Goal: Check status

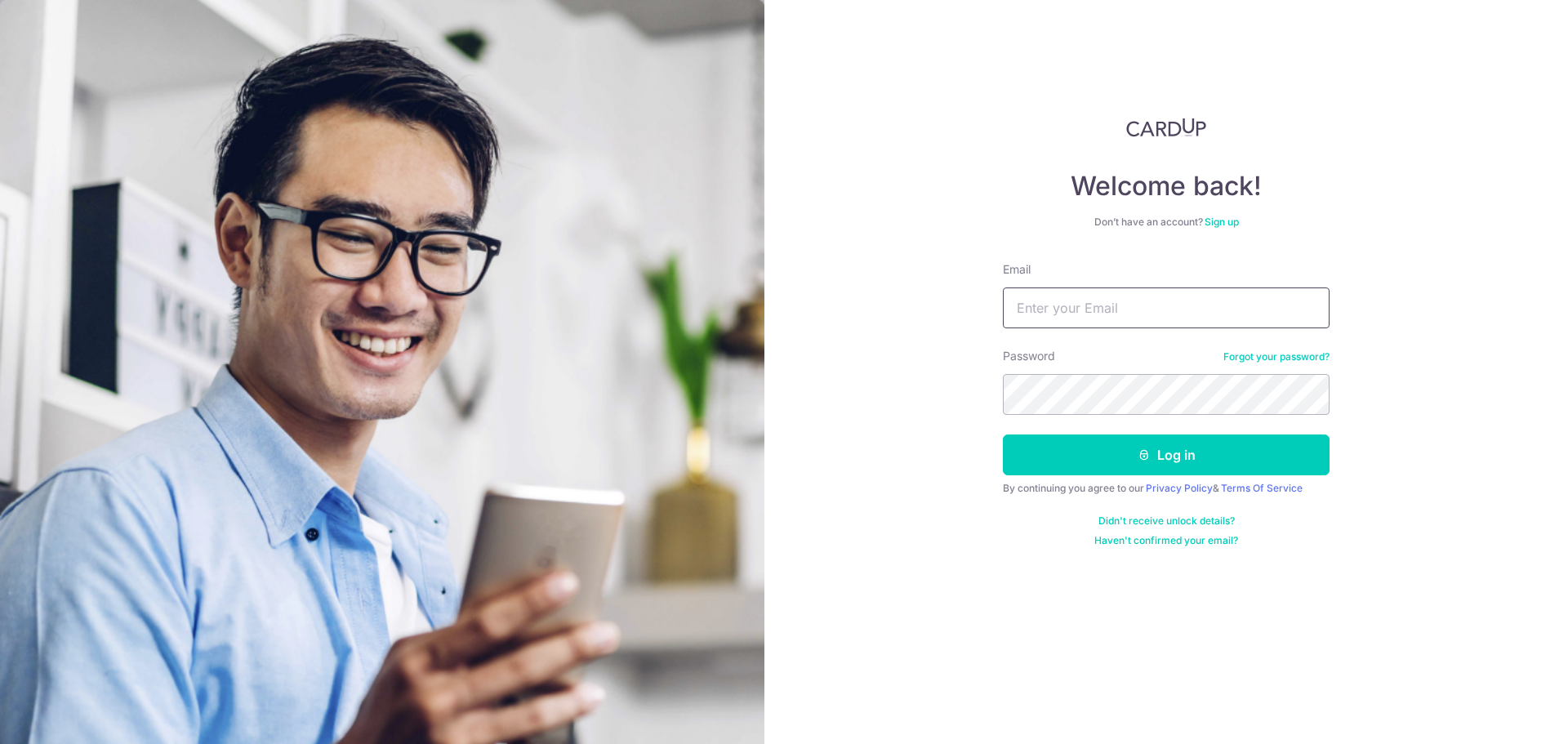
click at [1167, 306] on input "Email" at bounding box center [1166, 307] width 327 height 41
type input "[EMAIL_ADDRESS][DOMAIN_NAME]"
click at [1003, 435] on button "Log in" at bounding box center [1166, 455] width 327 height 41
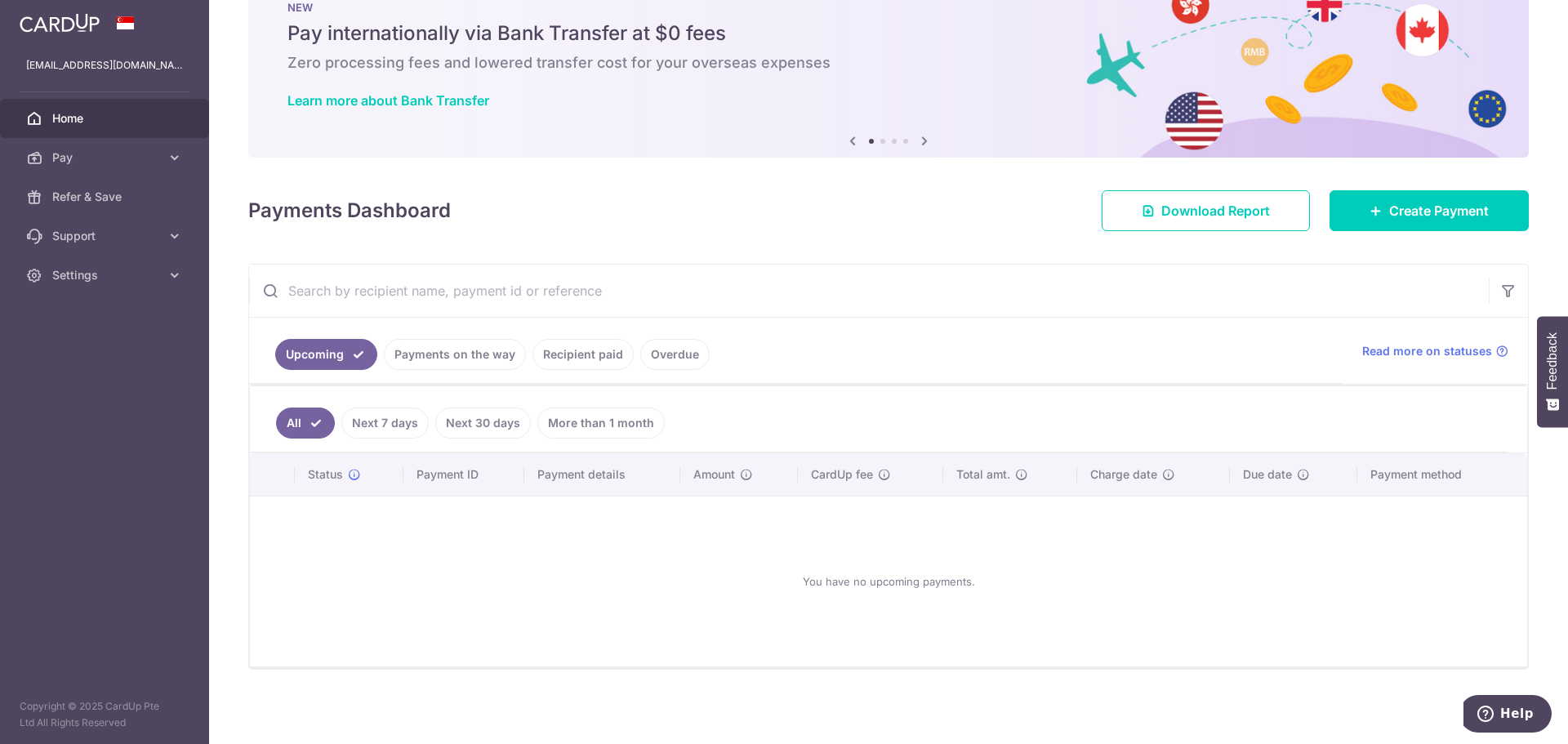
scroll to position [54, 0]
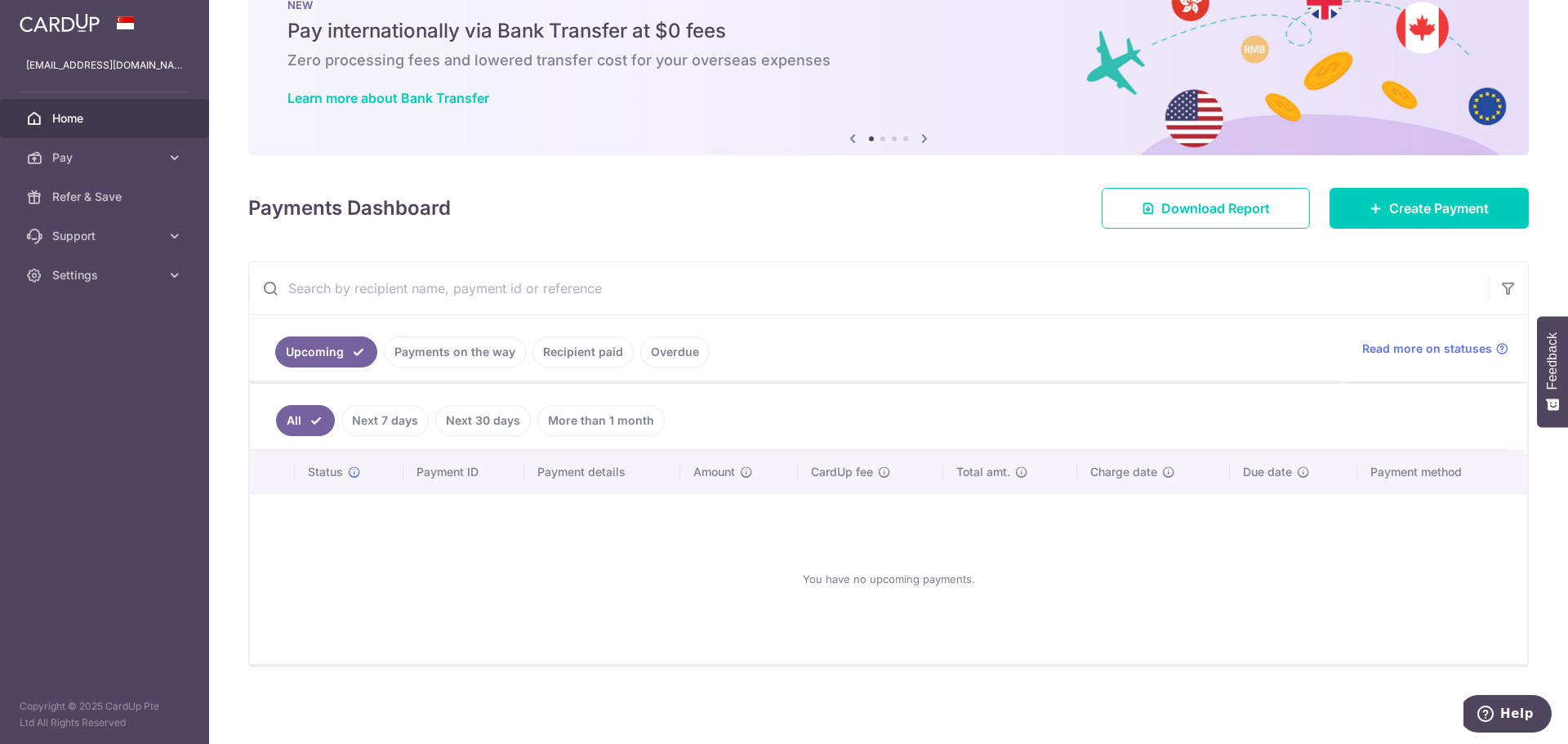
click at [567, 347] on link "Recipient paid" at bounding box center [583, 352] width 101 height 31
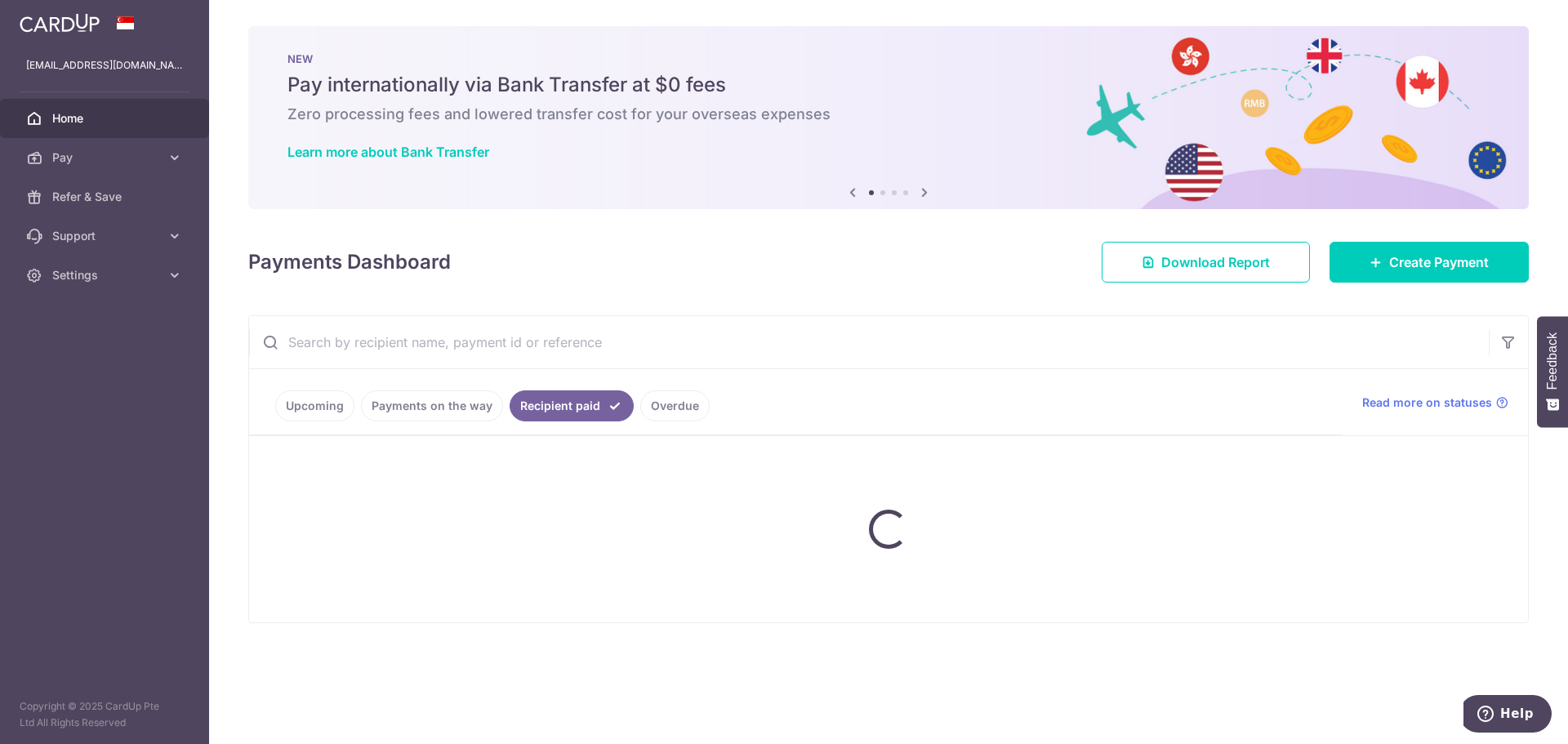
scroll to position [0, 0]
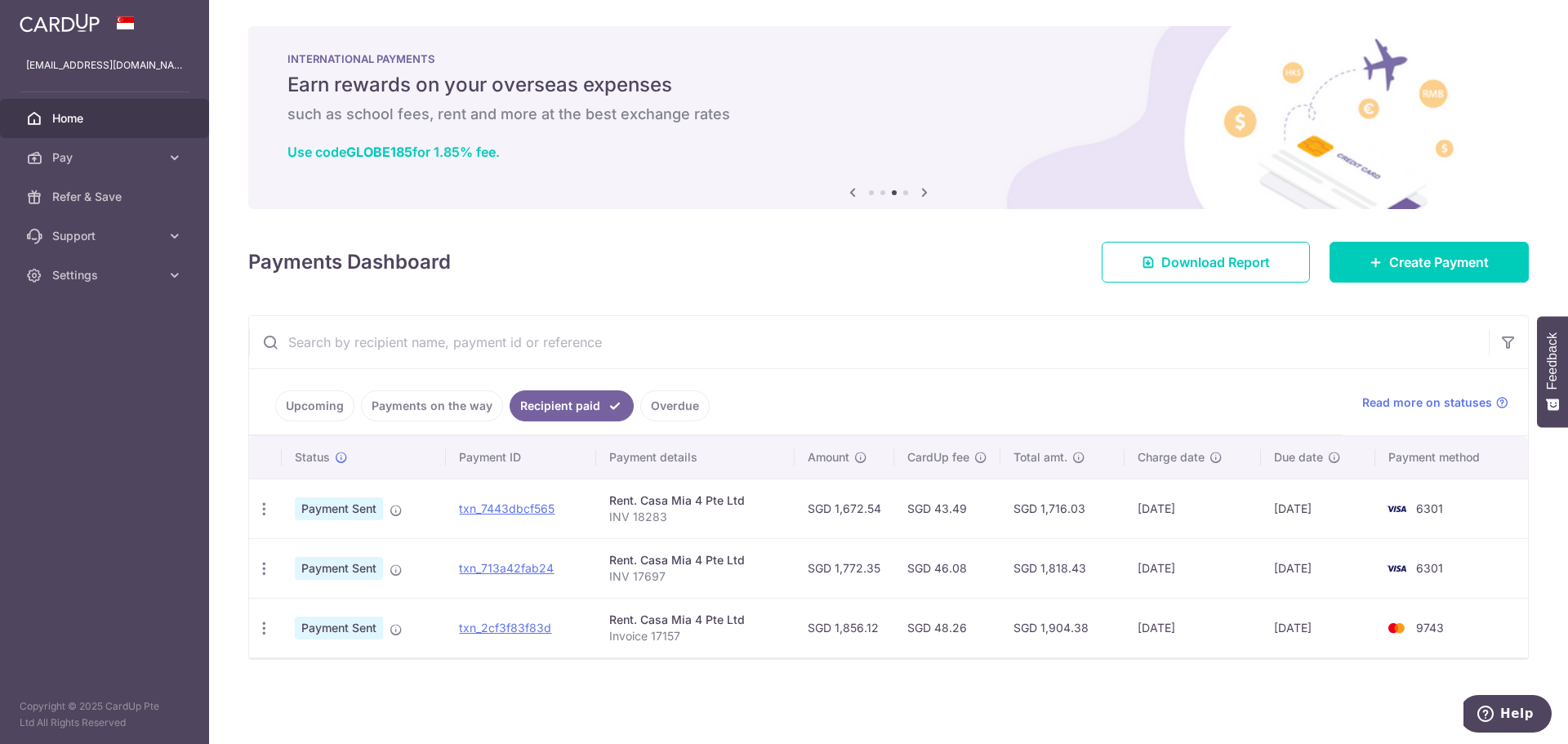
click at [475, 412] on link "Payments on the way" at bounding box center [431, 405] width 142 height 31
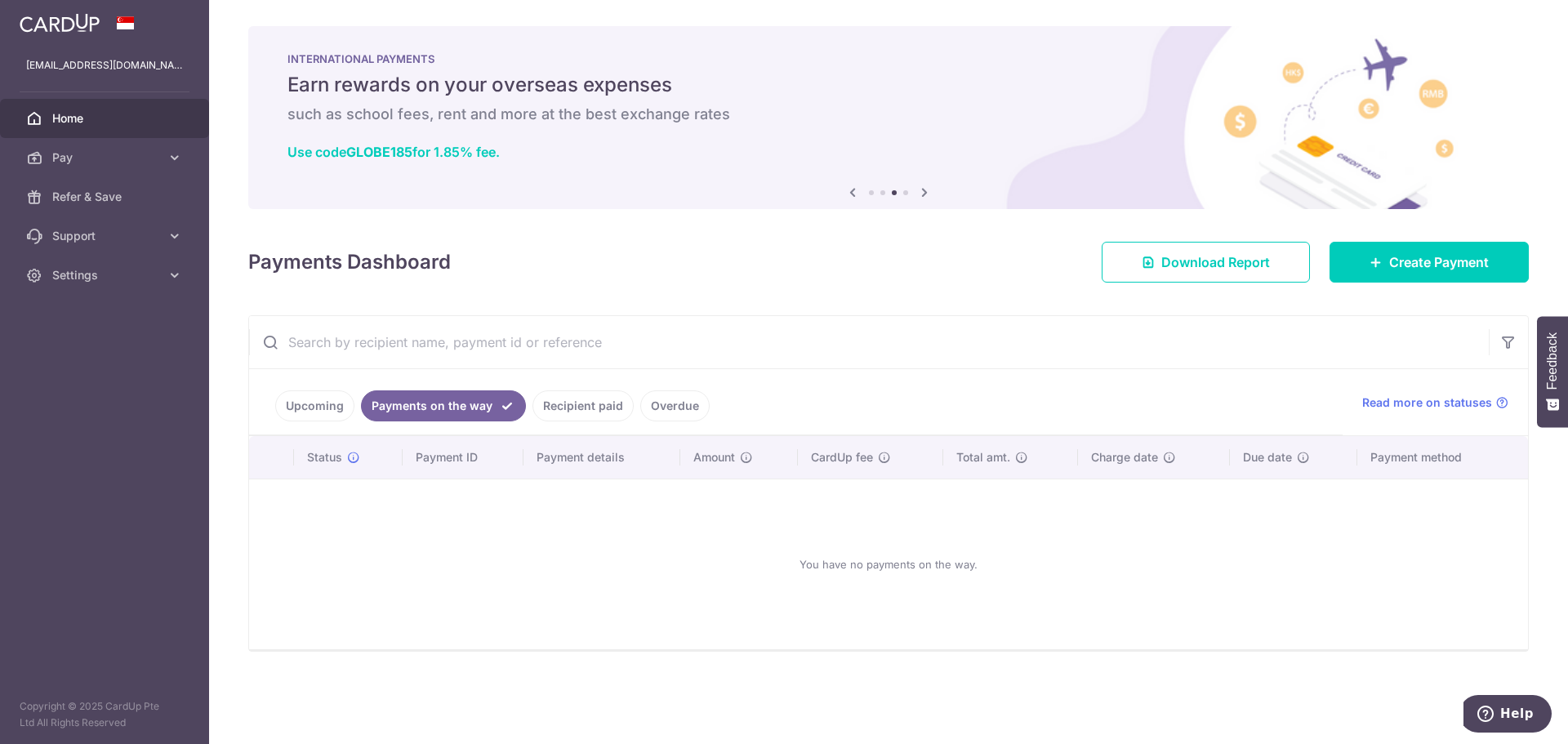
click at [289, 401] on link "Upcoming" at bounding box center [314, 405] width 79 height 31
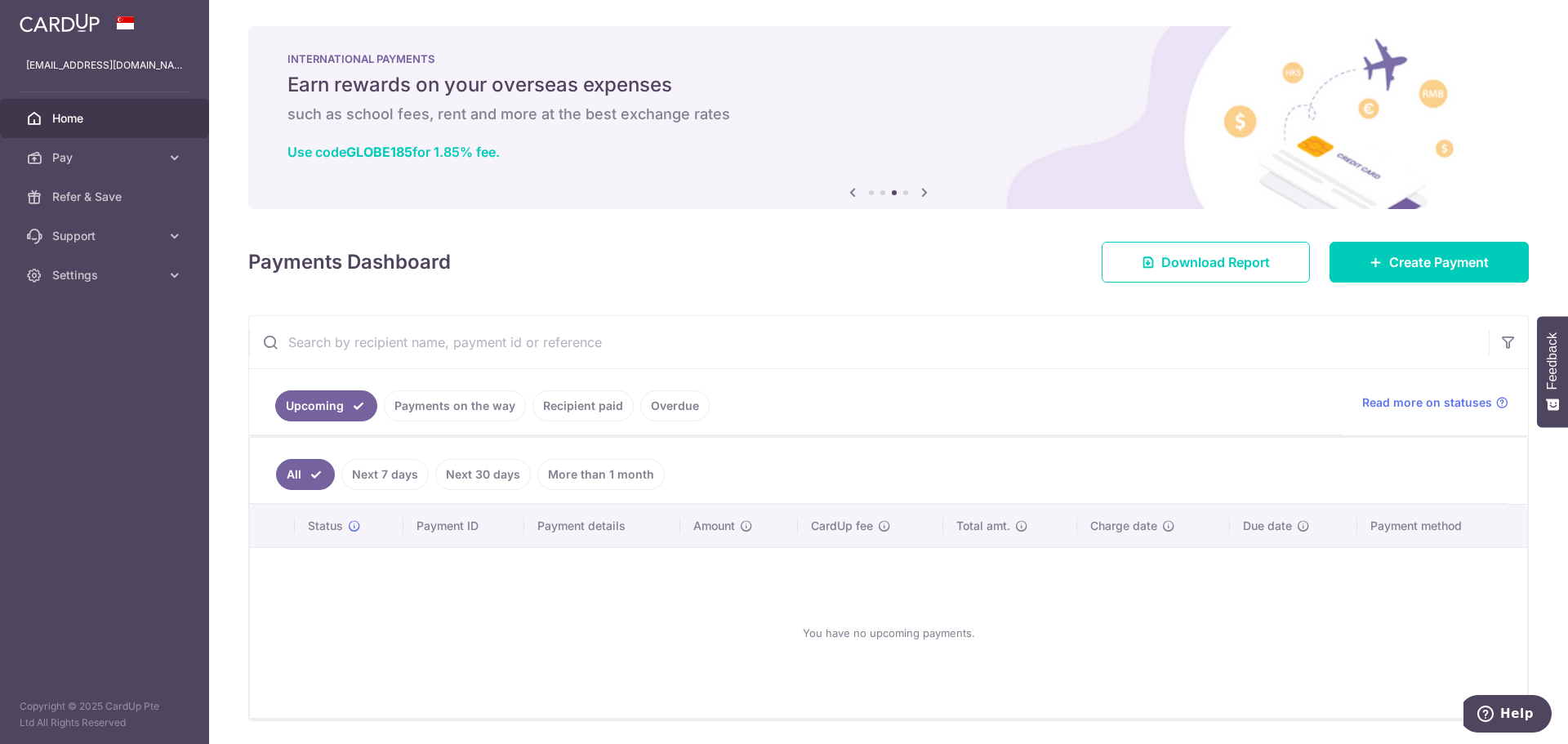
click at [427, 413] on link "Payments on the way" at bounding box center [455, 405] width 142 height 31
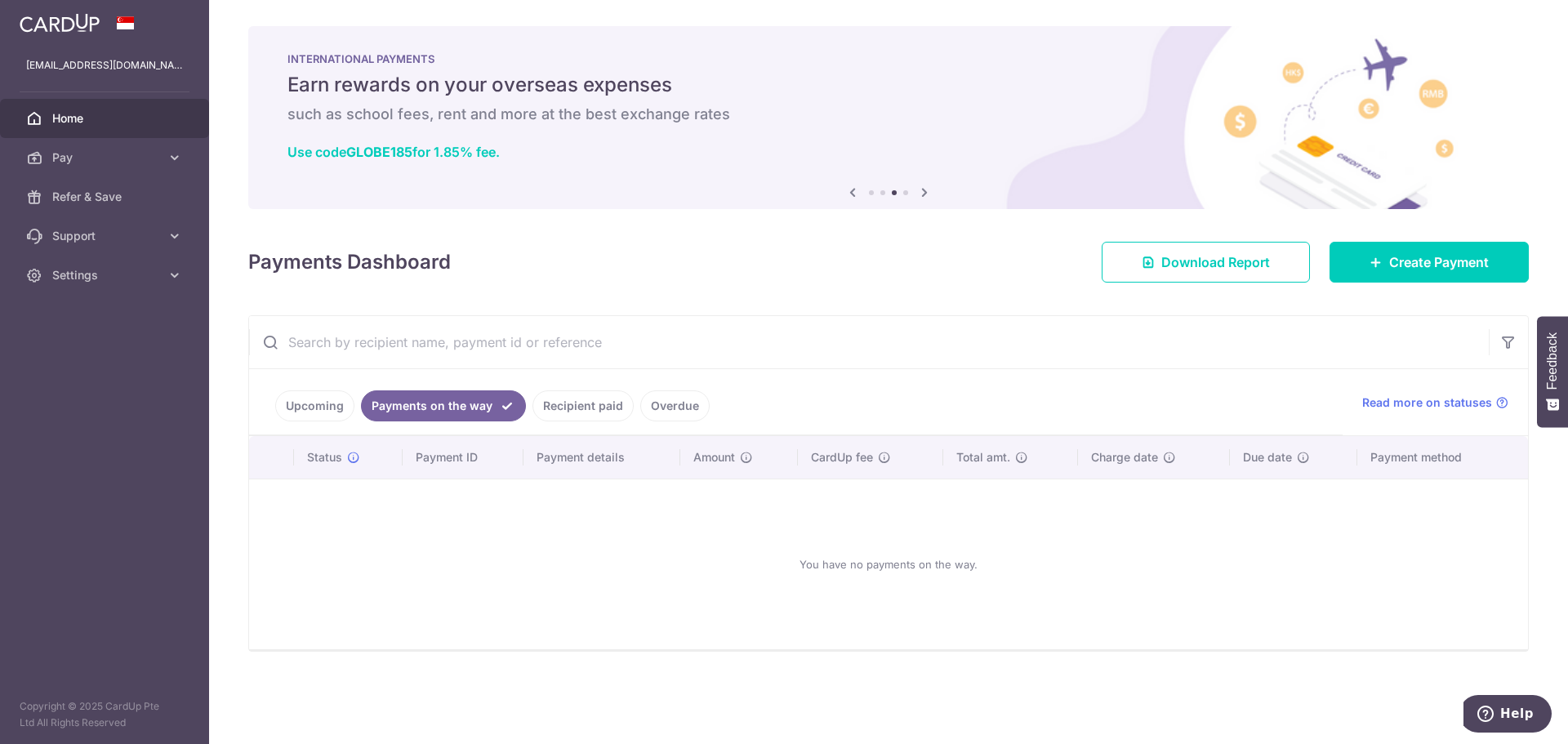
click at [562, 413] on link "Recipient paid" at bounding box center [583, 405] width 101 height 31
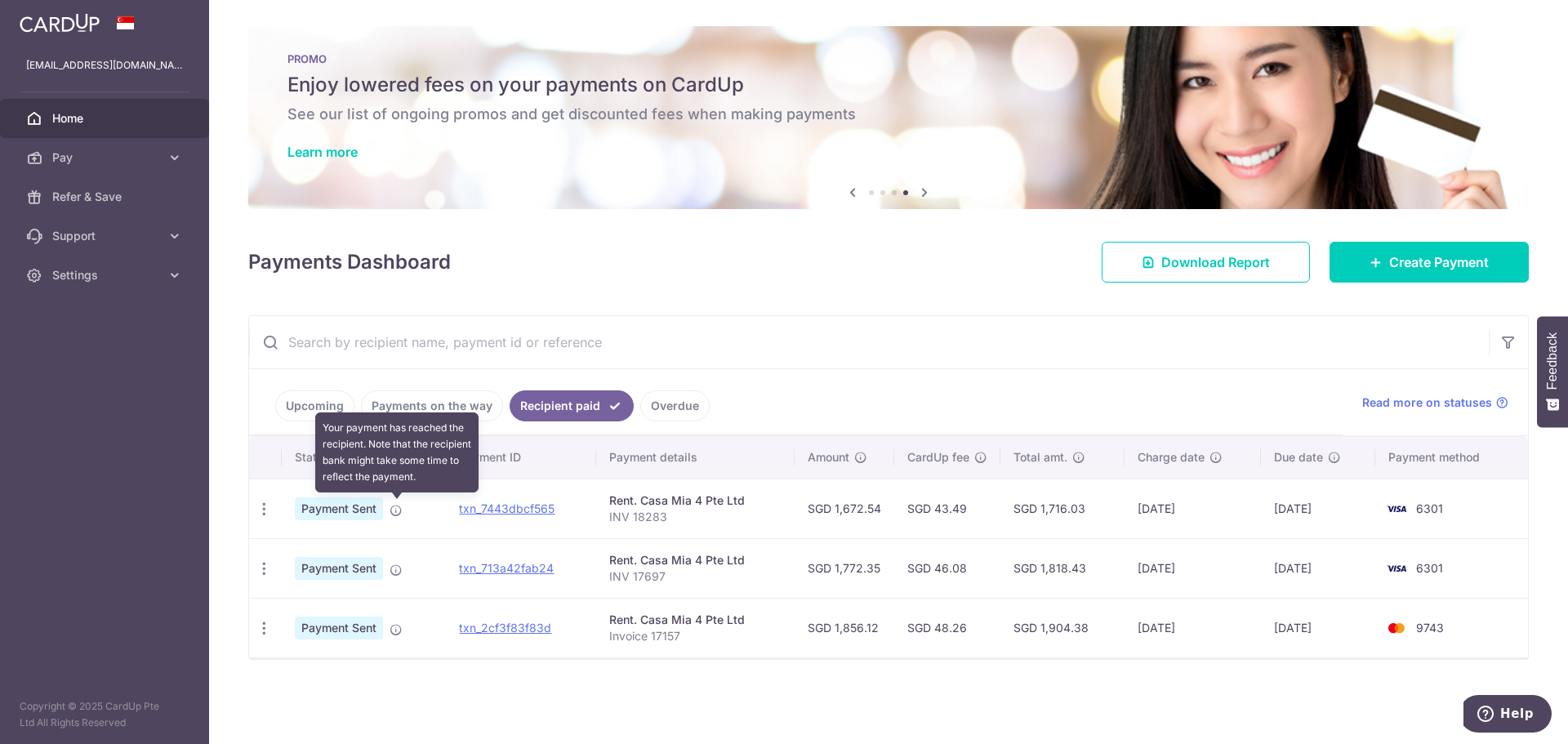
click at [391, 511] on icon at bounding box center [396, 510] width 13 height 13
